Goal: Information Seeking & Learning: Learn about a topic

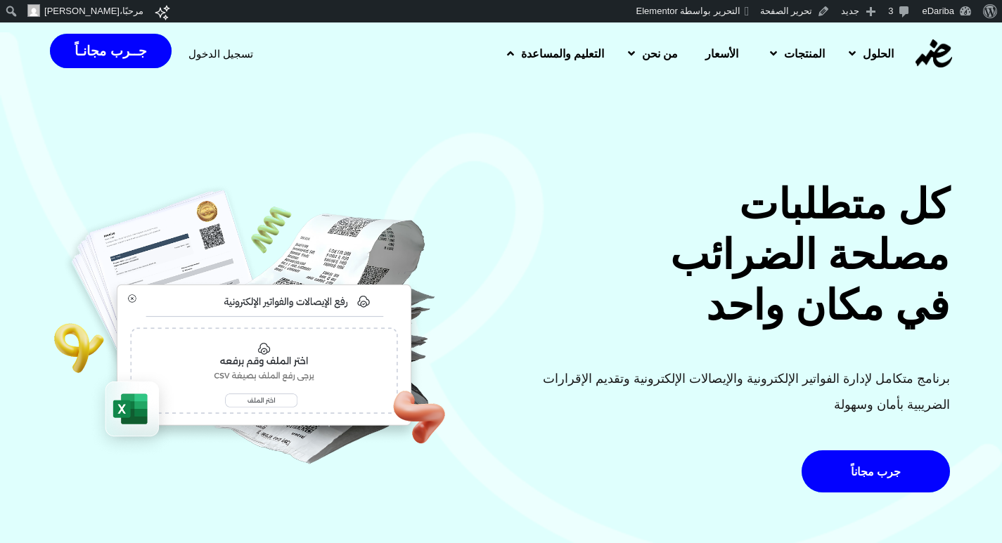
click at [521, 52] on span "التعليم والمساعدة" at bounding box center [562, 53] width 83 height 17
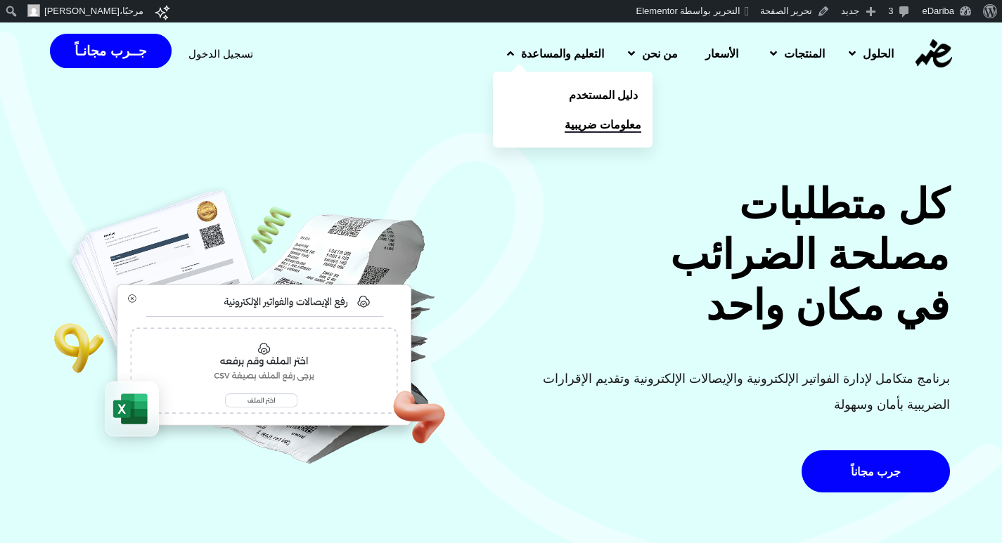
click at [565, 129] on span "معلومات ضريبية" at bounding box center [603, 124] width 77 height 17
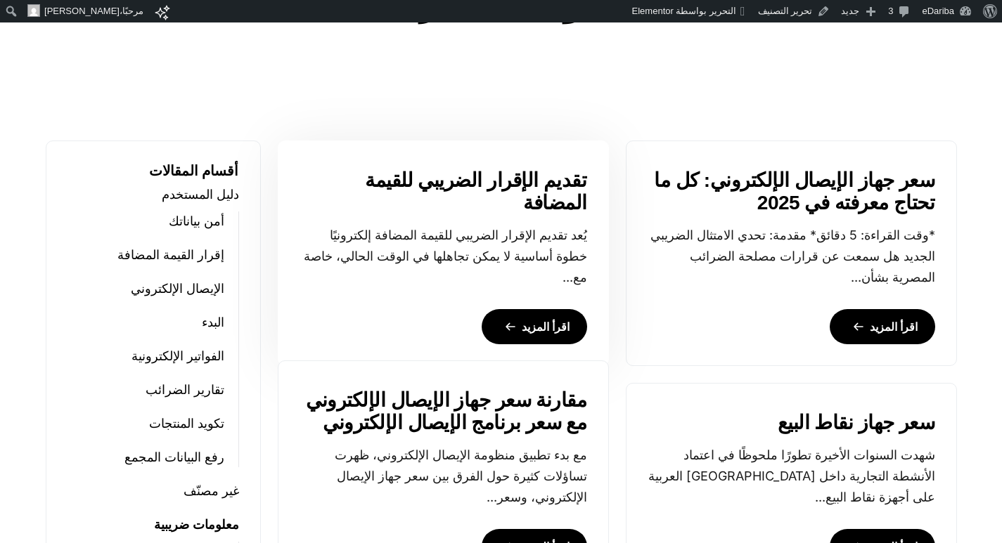
click at [548, 309] on link "اقرأ المزيد" at bounding box center [534, 326] width 105 height 35
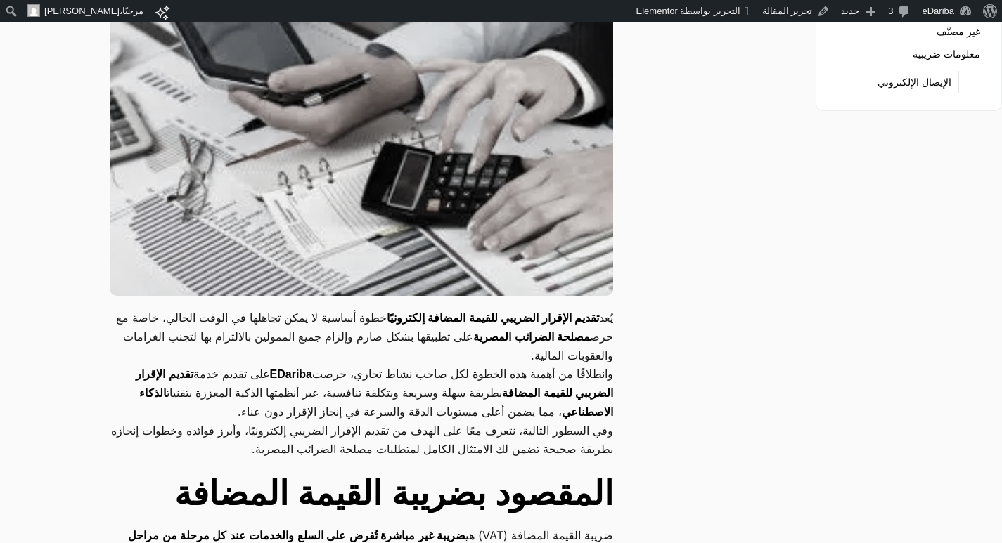
scroll to position [70, 0]
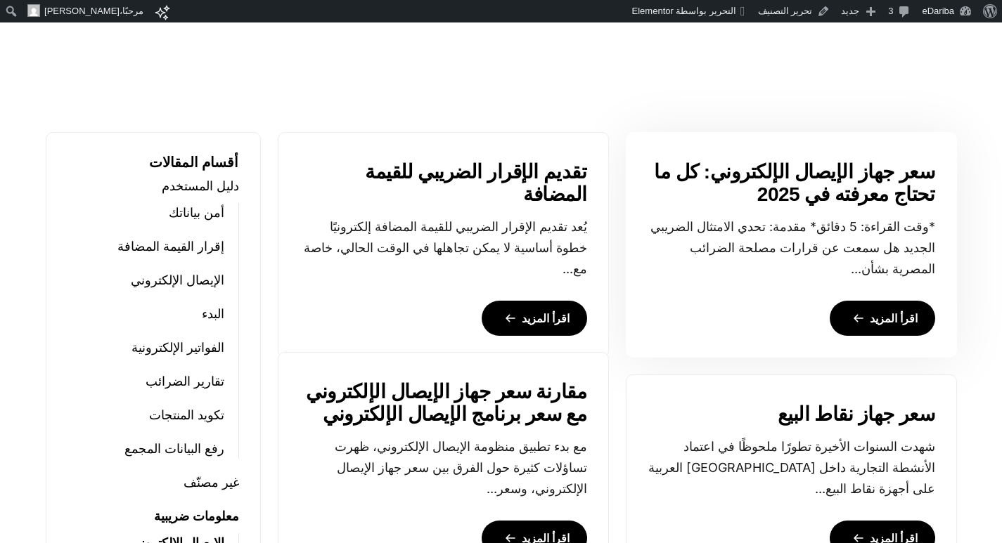
scroll to position [782, 0]
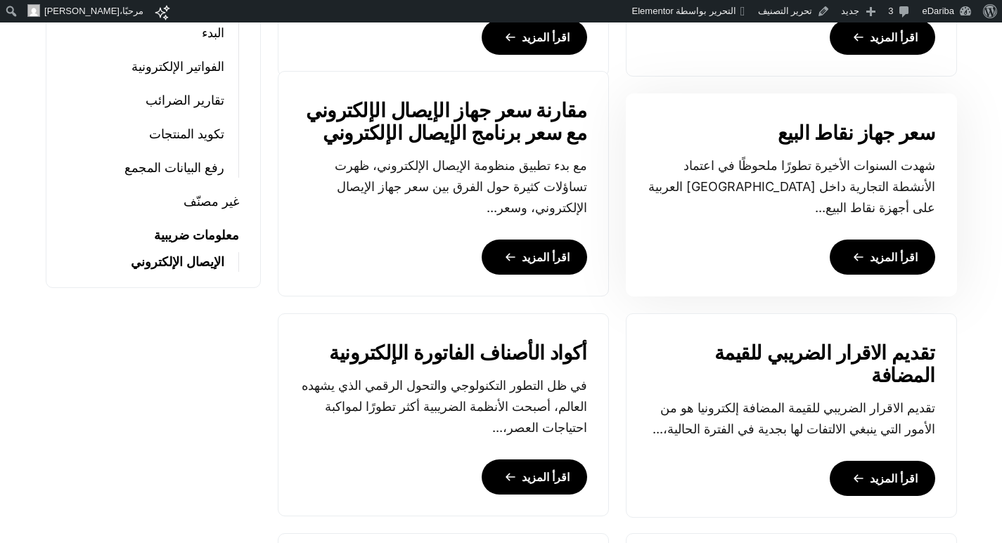
click at [881, 264] on link "اقرأ المزيد" at bounding box center [882, 257] width 105 height 35
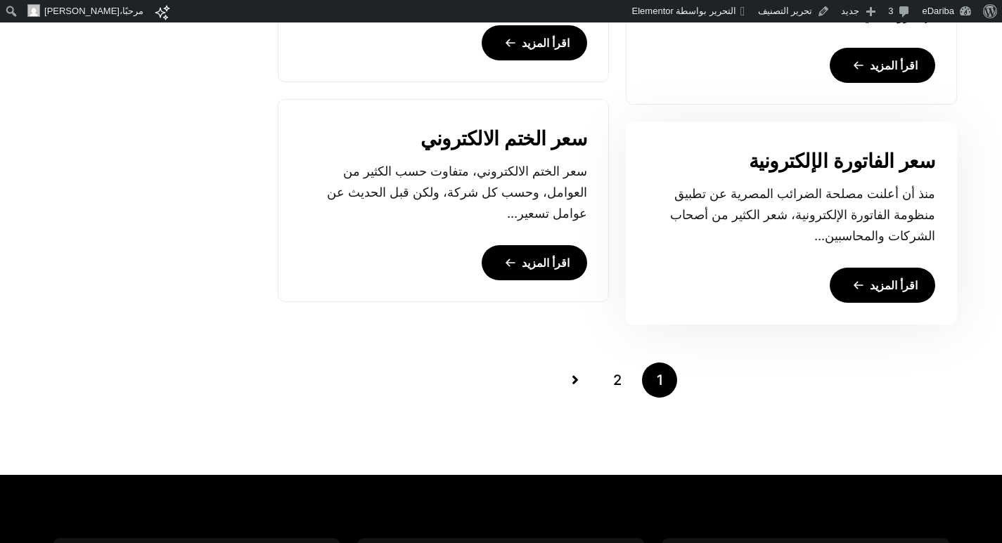
scroll to position [1225, 0]
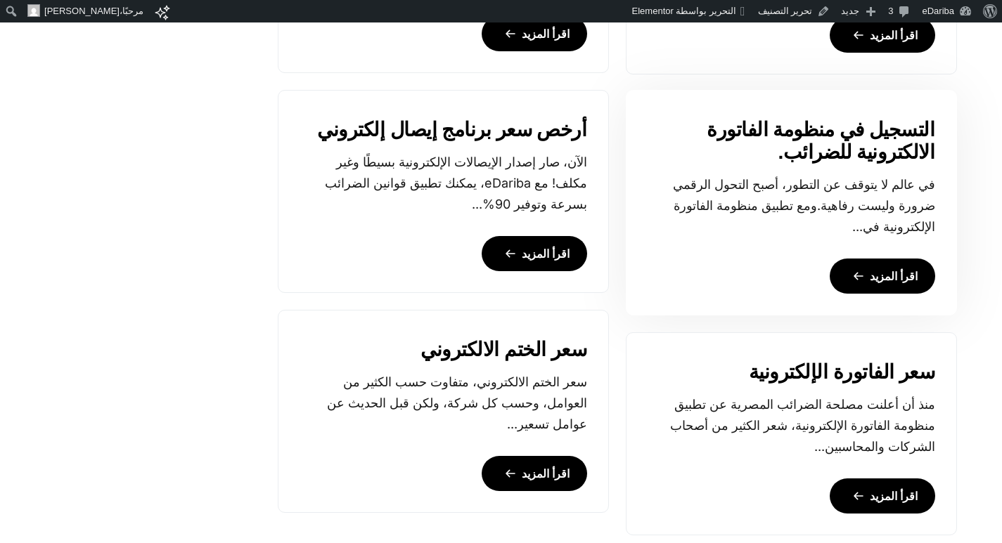
click at [894, 272] on link "اقرأ المزيد" at bounding box center [882, 276] width 105 height 35
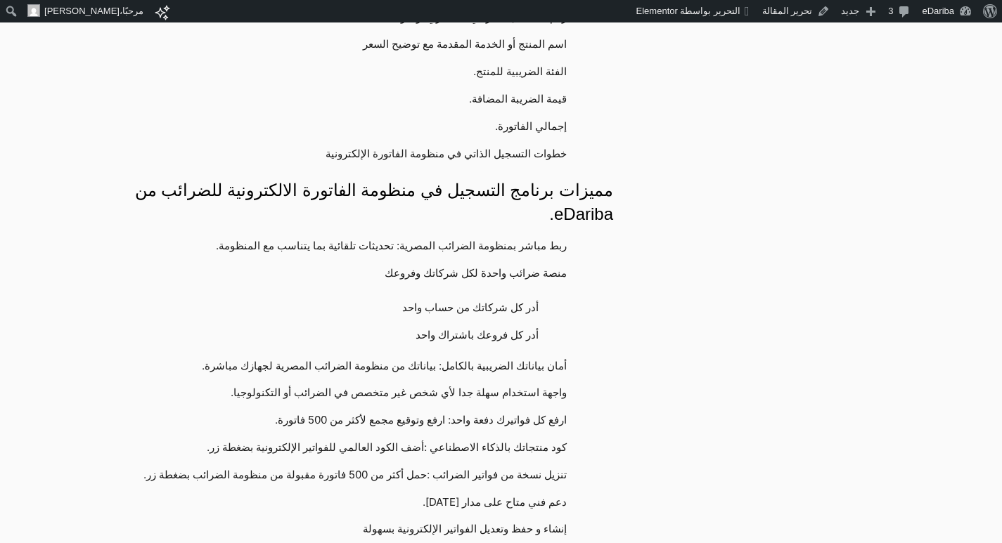
scroll to position [1968, 0]
